Goal: Go to known website: Access a specific website the user already knows

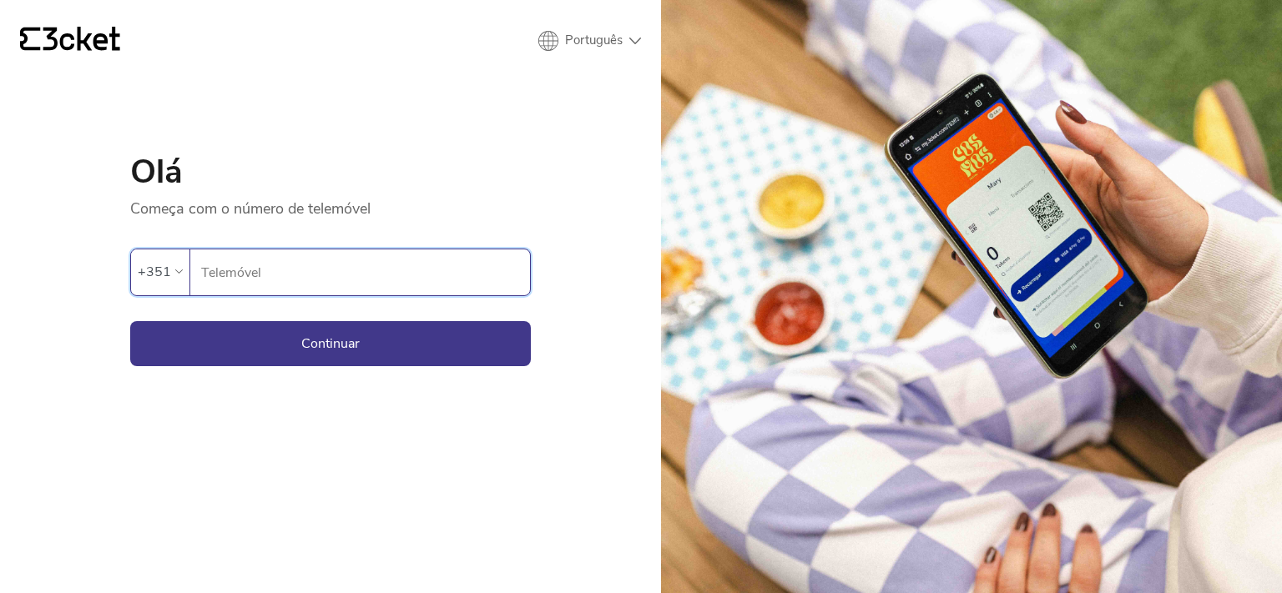
click at [396, 282] on input "Telemóvel" at bounding box center [365, 273] width 330 height 46
type input "938926289"
click at [417, 343] on button "Continuar" at bounding box center [330, 343] width 401 height 45
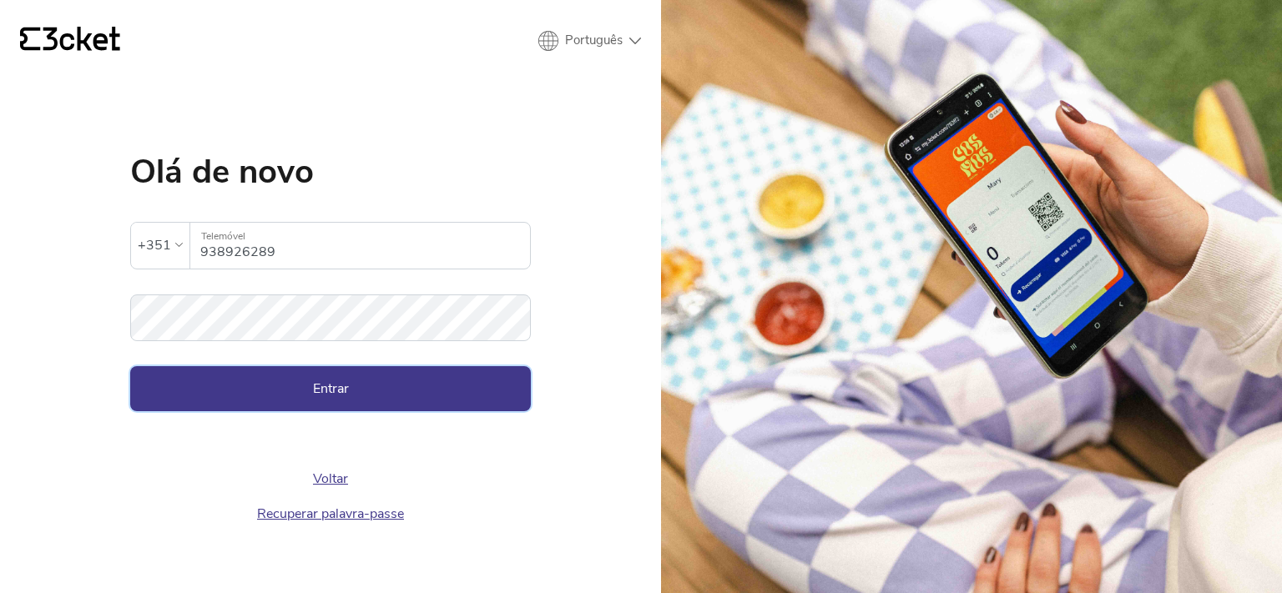
click at [405, 376] on button "Entrar" at bounding box center [330, 388] width 401 height 45
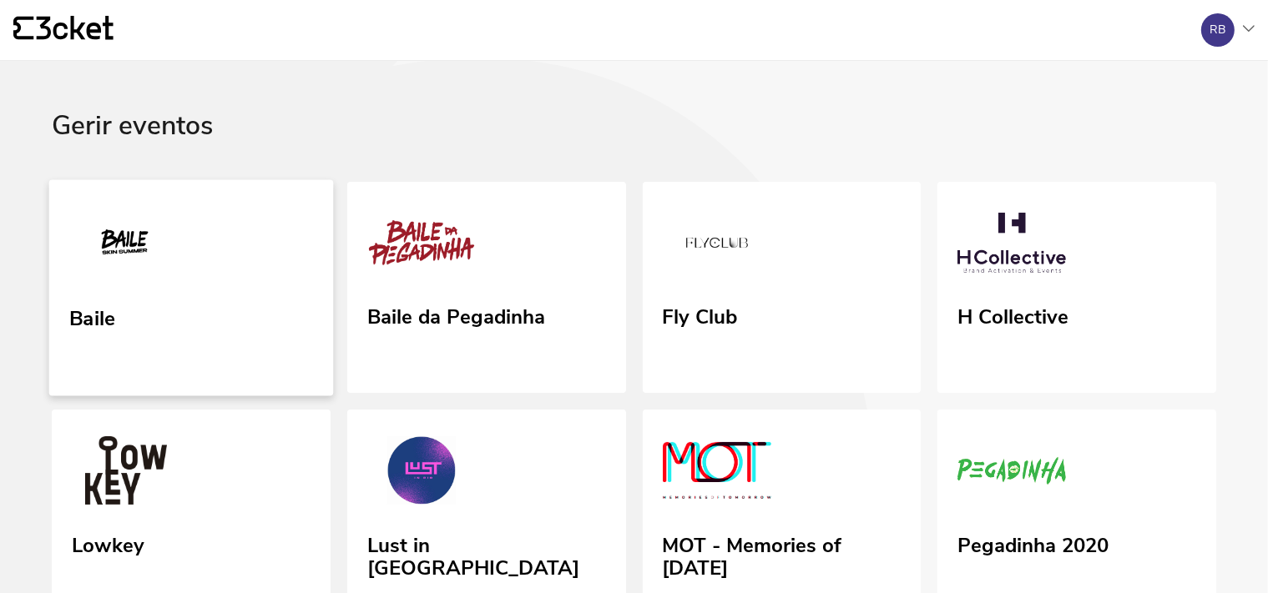
click at [321, 371] on link "Baile" at bounding box center [191, 287] width 284 height 216
